Goal: Task Accomplishment & Management: Manage account settings

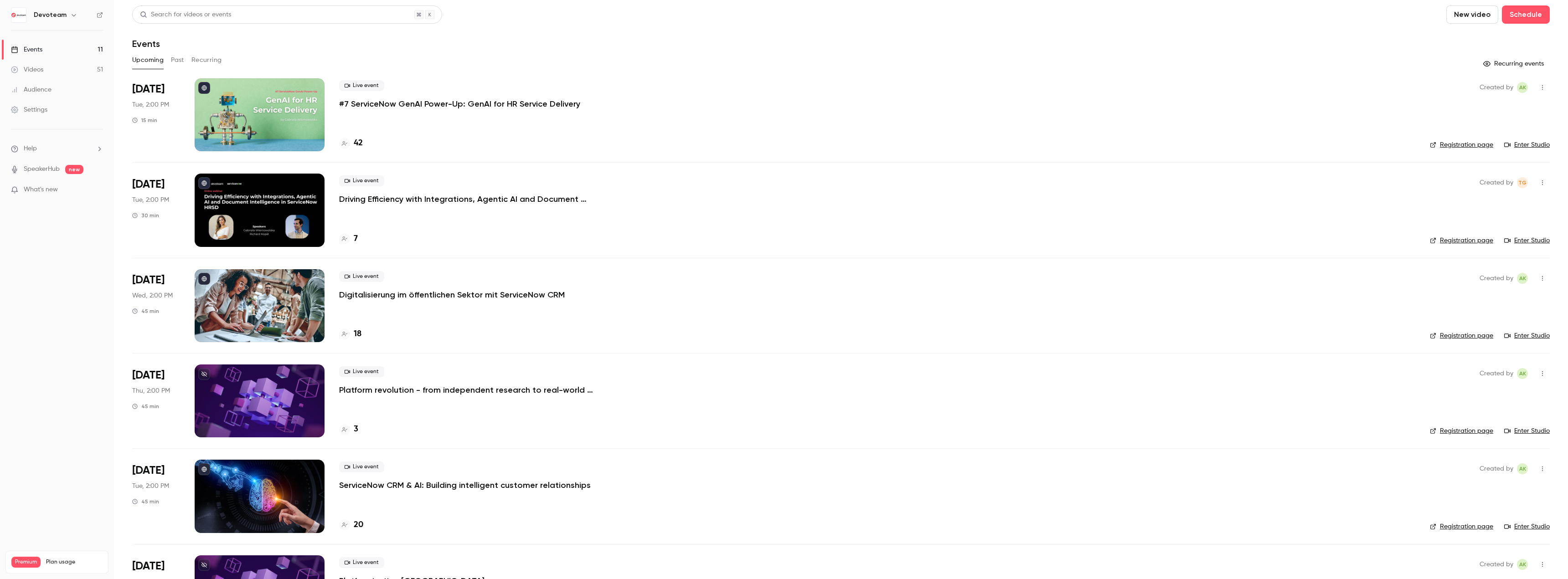
click at [1542, 86] on icon "button" at bounding box center [1542, 88] width 1 height 5
click at [1482, 135] on div "Invite to Studio" at bounding box center [1500, 134] width 69 height 9
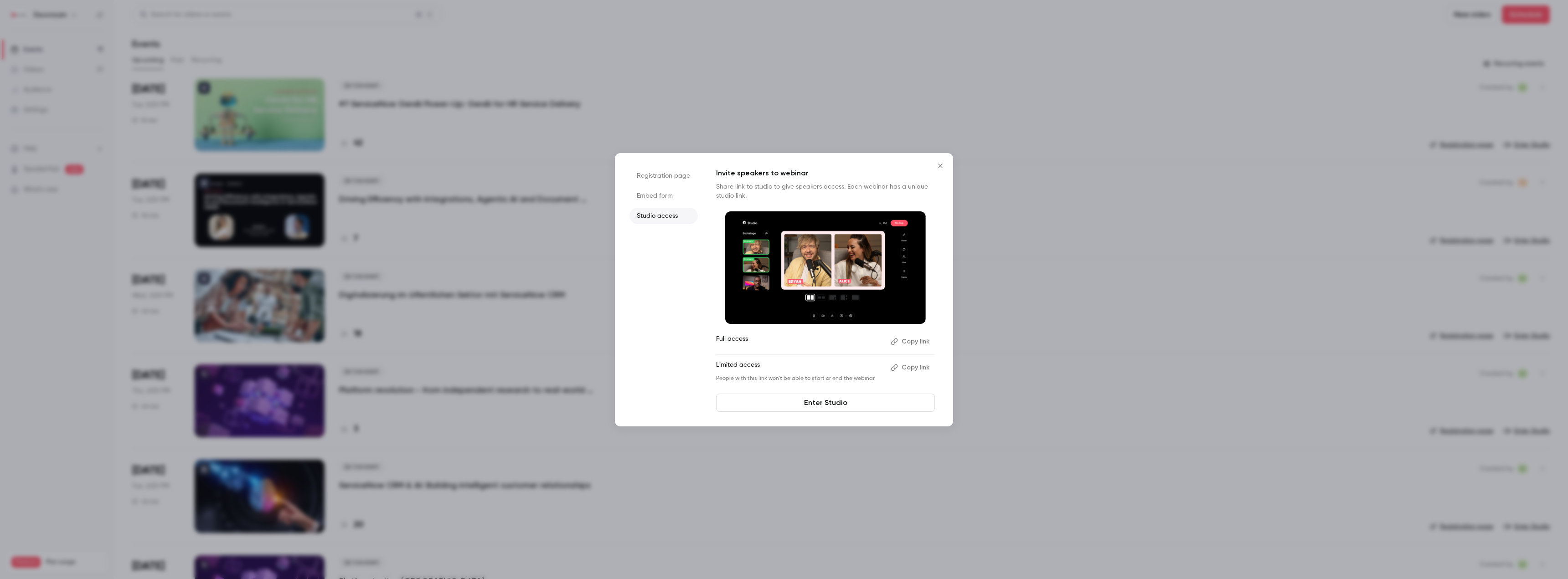
click at [915, 340] on button "Copy link" at bounding box center [911, 342] width 48 height 15
click at [934, 164] on button "Close" at bounding box center [940, 166] width 18 height 18
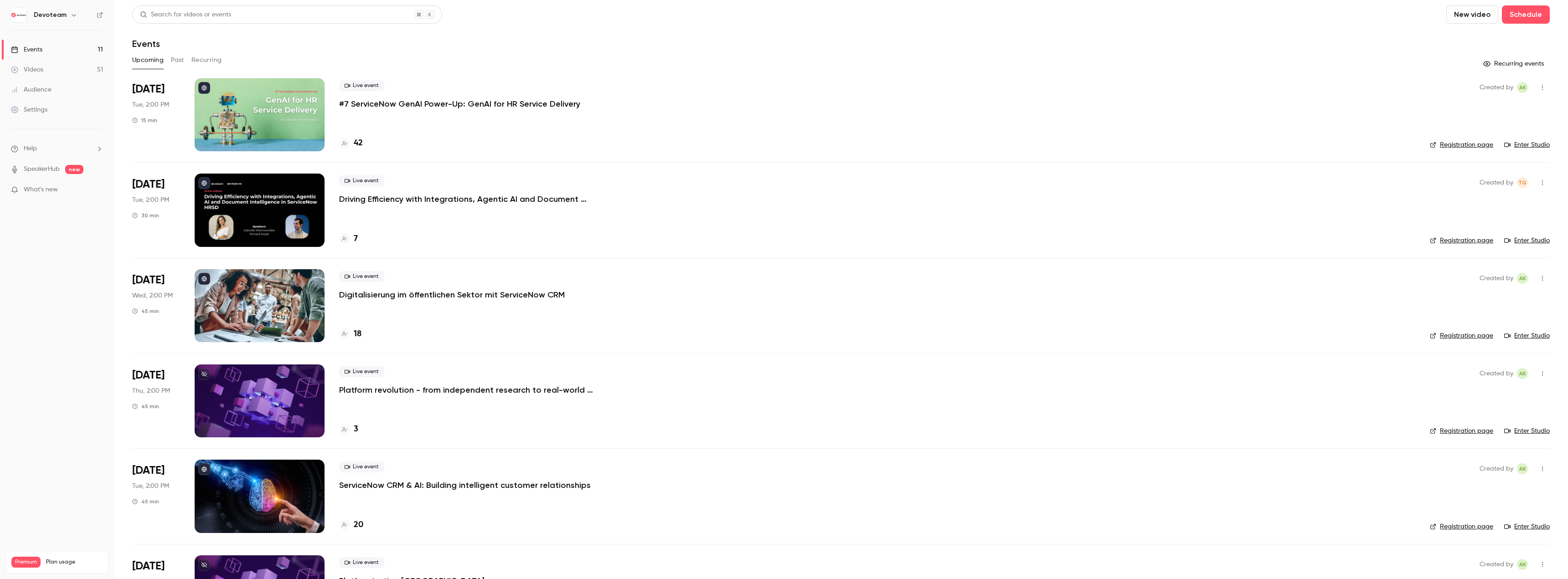
click at [401, 104] on p "#7 ServiceNow GenAI Power-Up: GenAI for HR Service Delivery" at bounding box center [460, 104] width 241 height 11
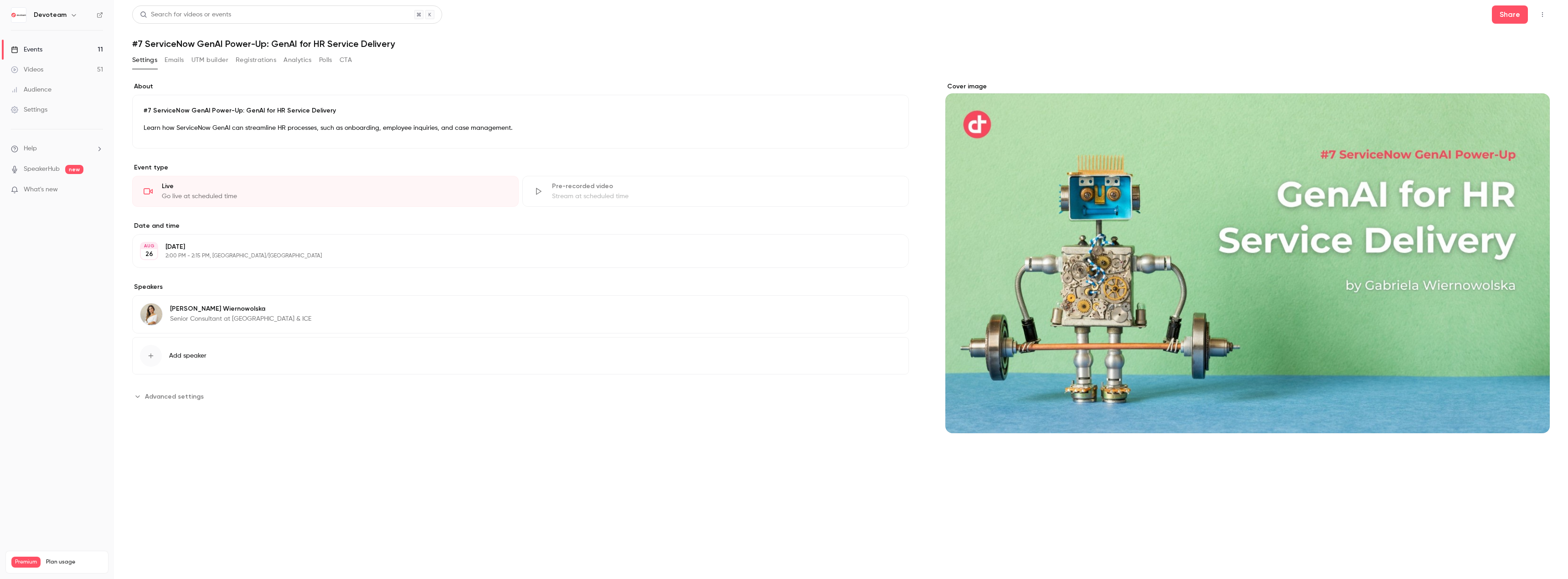
click at [176, 57] on button "Emails" at bounding box center [173, 60] width 19 height 15
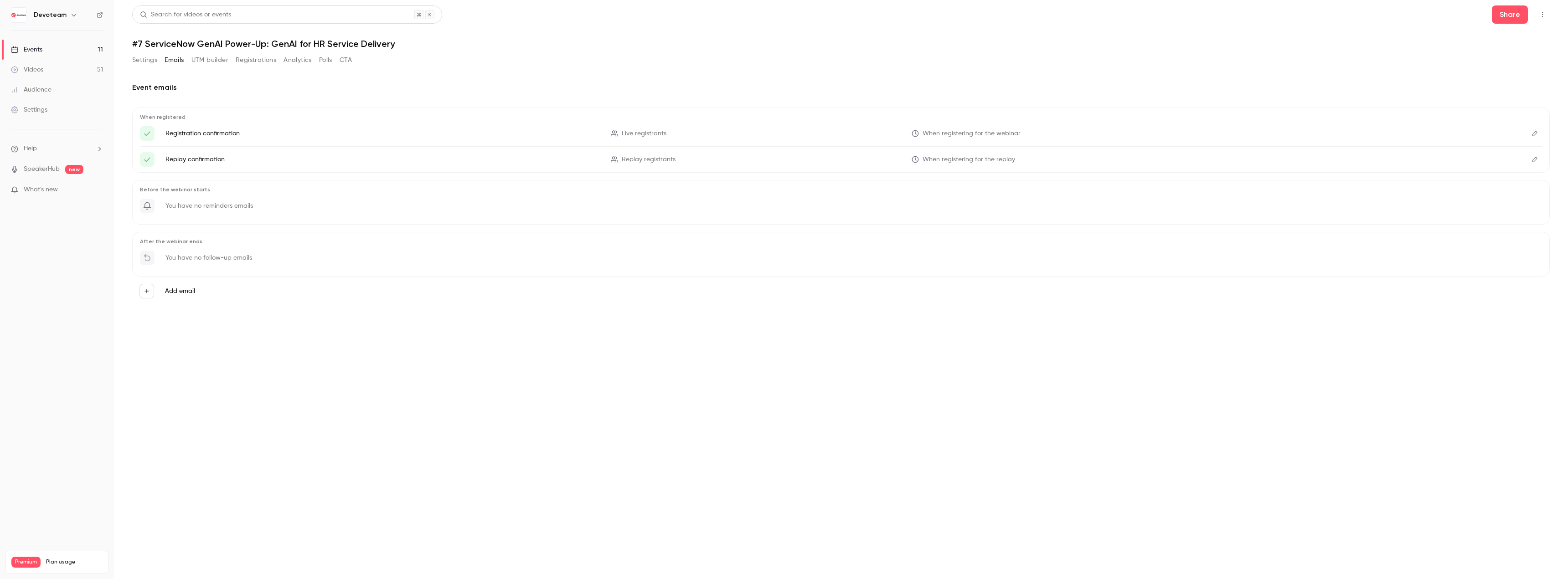
click at [145, 288] on icon "button" at bounding box center [147, 291] width 6 height 6
click at [200, 255] on p "Reminder" at bounding box center [225, 255] width 60 height 11
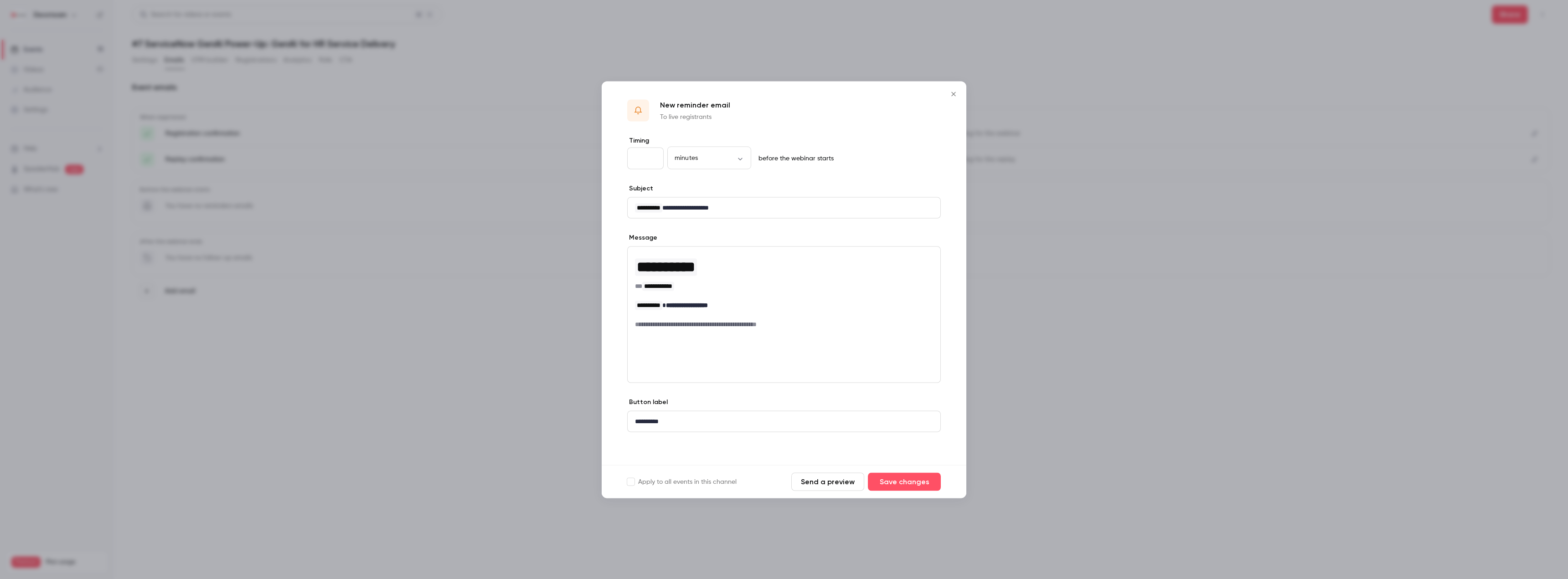
drag, startPoint x: 646, startPoint y: 158, endPoint x: 625, endPoint y: 157, distance: 21.0
click at [625, 157] on div "**********" at bounding box center [783, 300] width 365 height 329
type input "*"
click at [740, 304] on p "**********" at bounding box center [784, 305] width 298 height 10
click at [917, 480] on button "Save changes" at bounding box center [905, 482] width 73 height 18
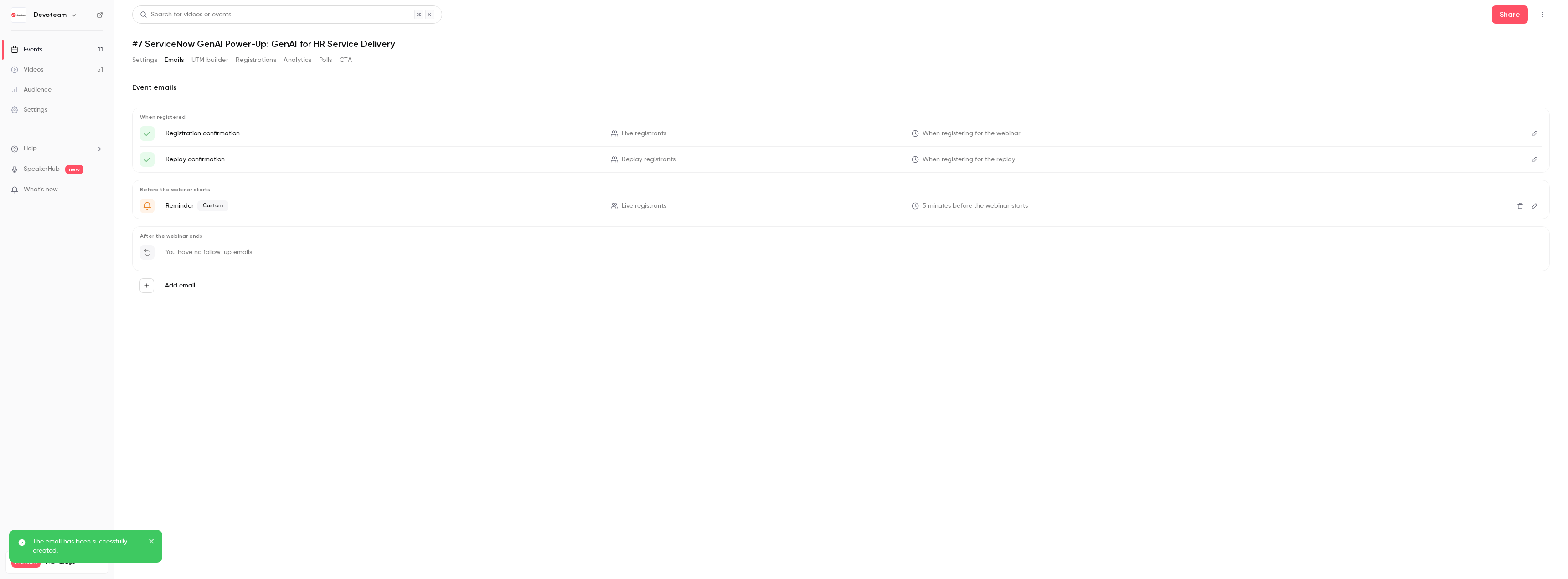
click at [149, 290] on button "Add email" at bounding box center [147, 286] width 15 height 15
click at [211, 293] on p "To attendees" at bounding box center [214, 295] width 40 height 10
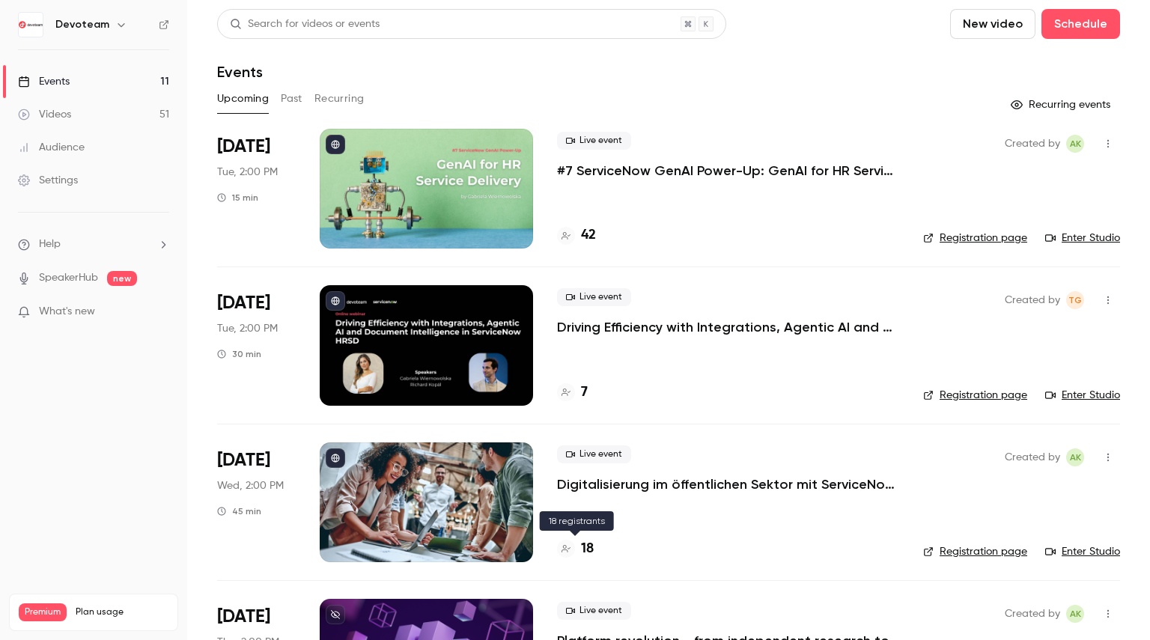
click at [586, 553] on h4 "18" at bounding box center [587, 549] width 13 height 20
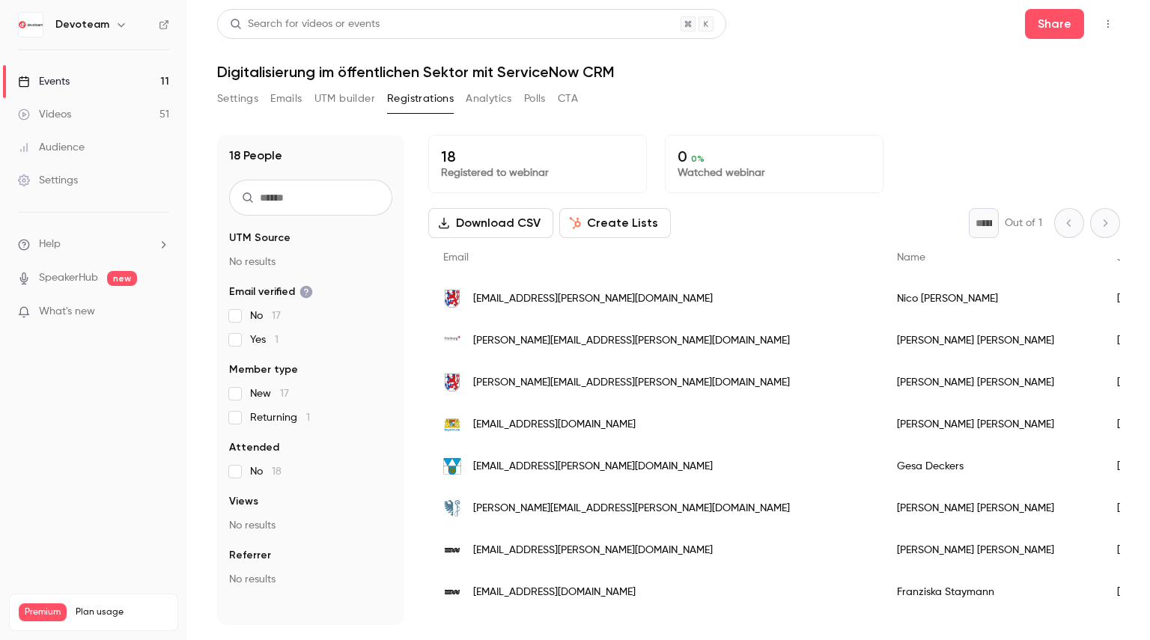
click at [63, 77] on div "Events" at bounding box center [44, 81] width 52 height 15
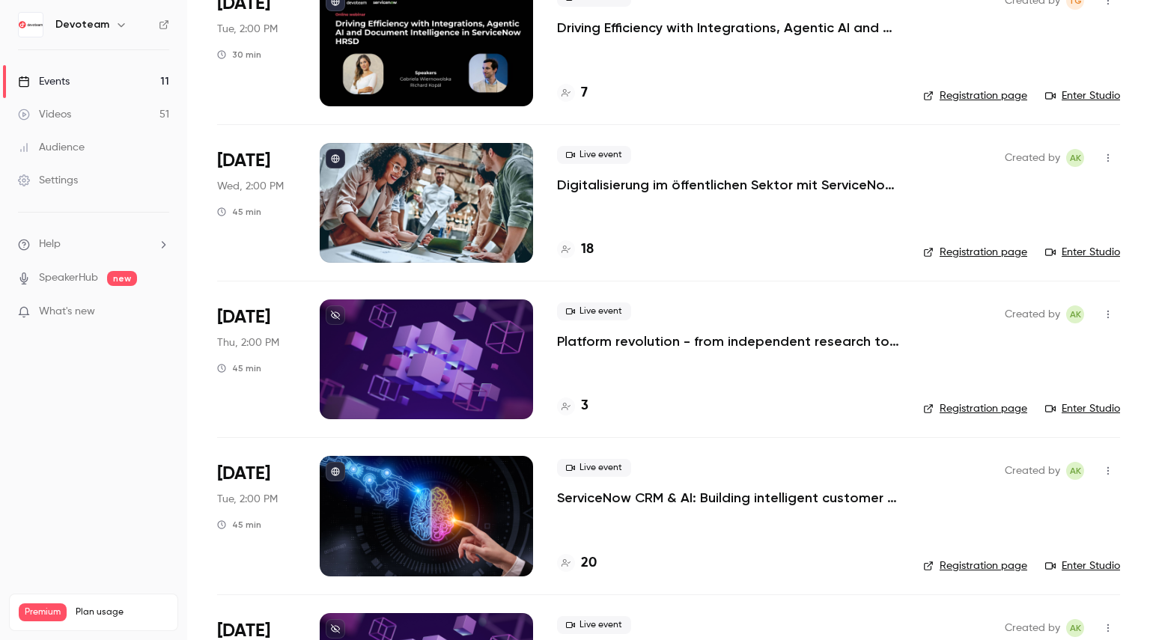
scroll to position [449, 0]
